Goal: Transaction & Acquisition: Obtain resource

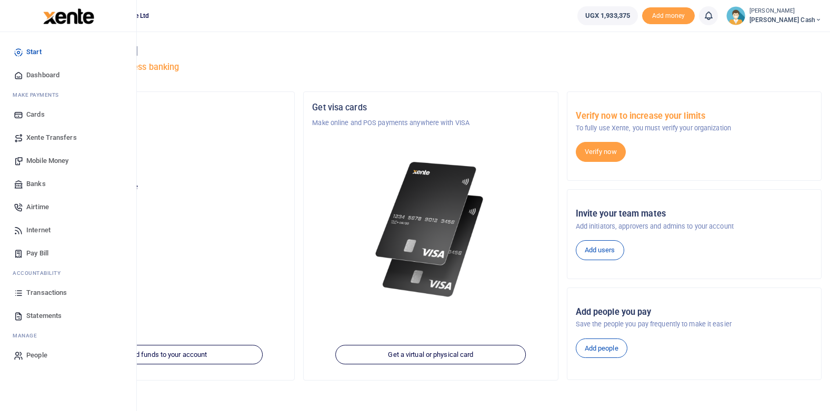
click at [42, 294] on span "Transactions" at bounding box center [46, 293] width 41 height 11
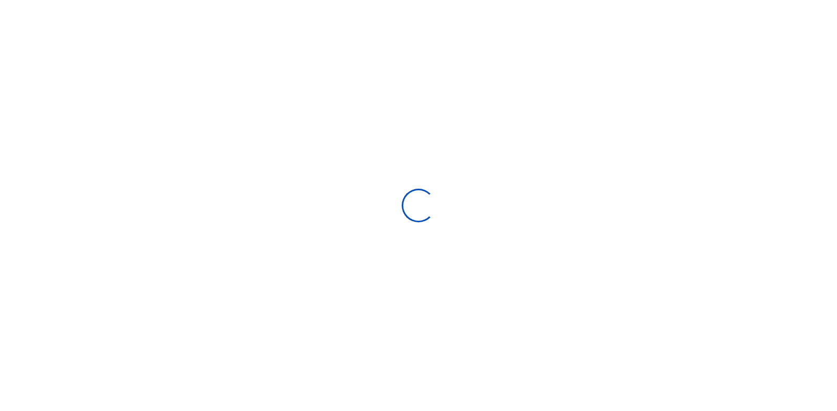
select select
type input "[DATE] - [DATE]"
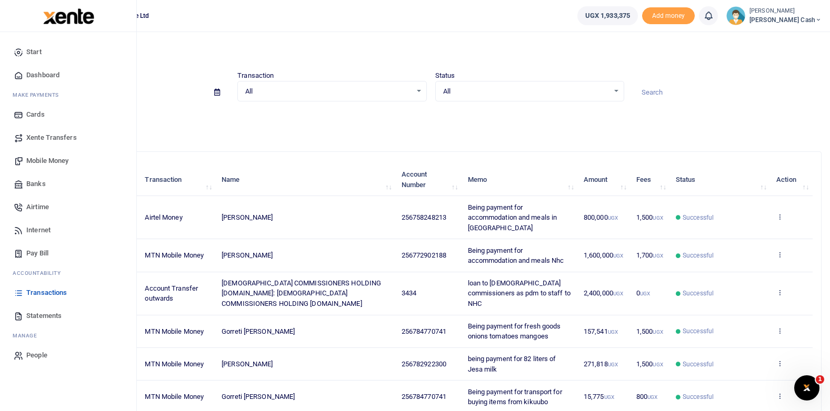
click at [46, 316] on span "Statements" at bounding box center [43, 316] width 35 height 11
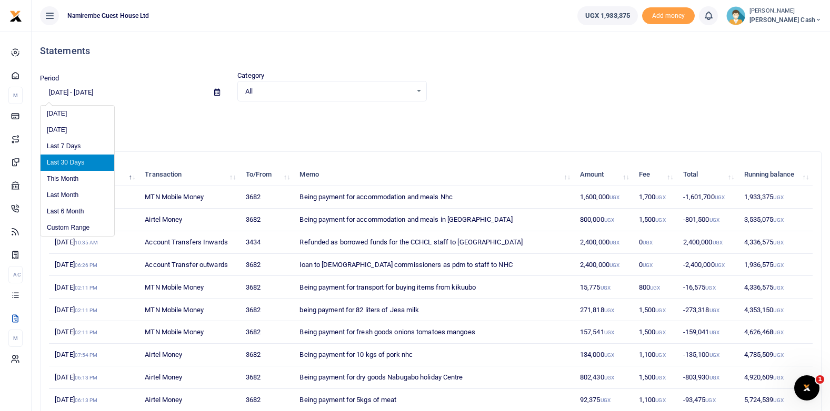
click at [66, 92] on input "08/27/2025 - 09/25/2025" at bounding box center [123, 93] width 166 height 18
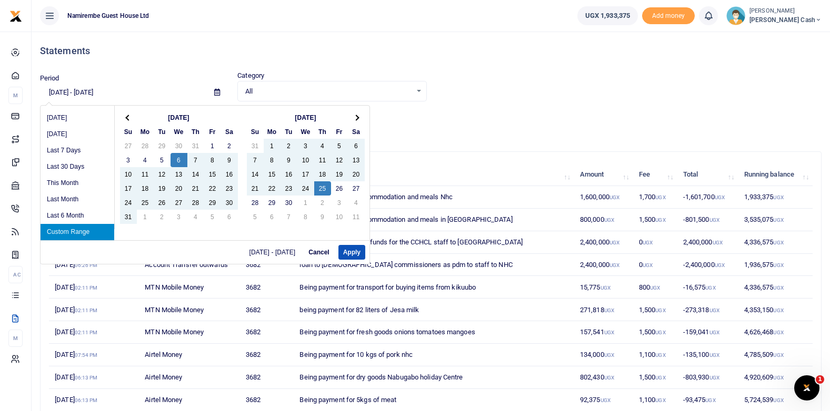
click at [56, 90] on input "08/6/2025 - 09/25/2025" at bounding box center [123, 93] width 166 height 18
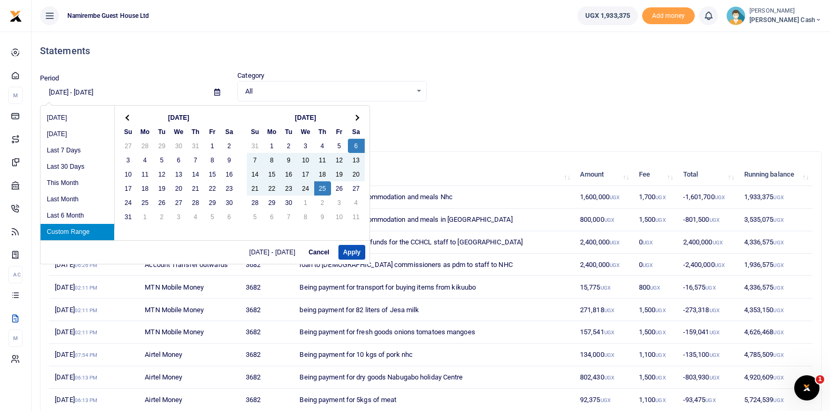
click at [106, 93] on input "09/6/2025 - 09/25/2025" at bounding box center [123, 93] width 166 height 18
click at [350, 251] on button "Apply" at bounding box center [351, 252] width 27 height 15
type input "09/06/2025 - 09/24/2025"
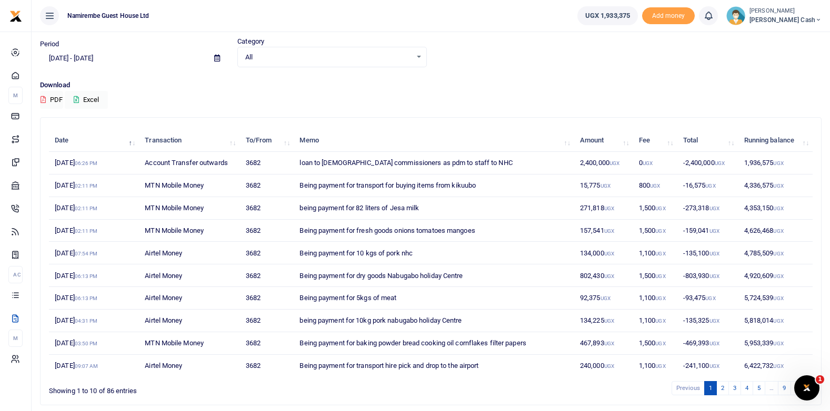
scroll to position [53, 0]
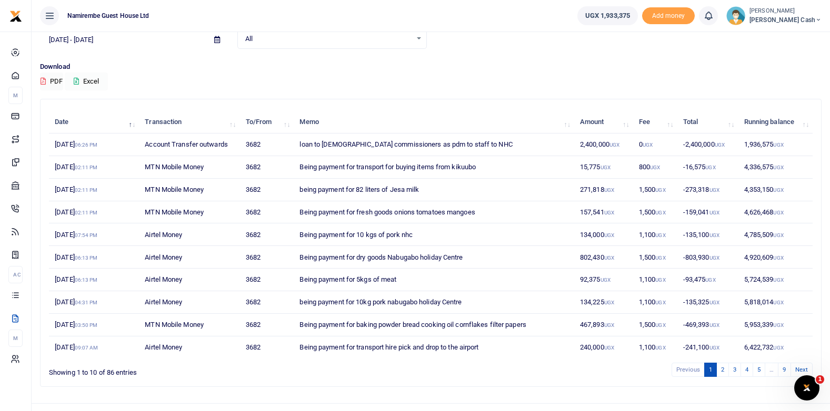
click at [92, 83] on button "Excel" at bounding box center [86, 82] width 43 height 18
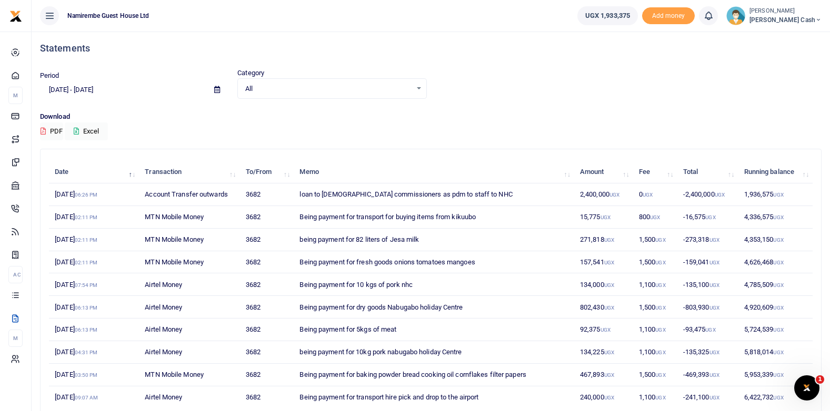
scroll to position [0, 0]
